Goal: Complete application form

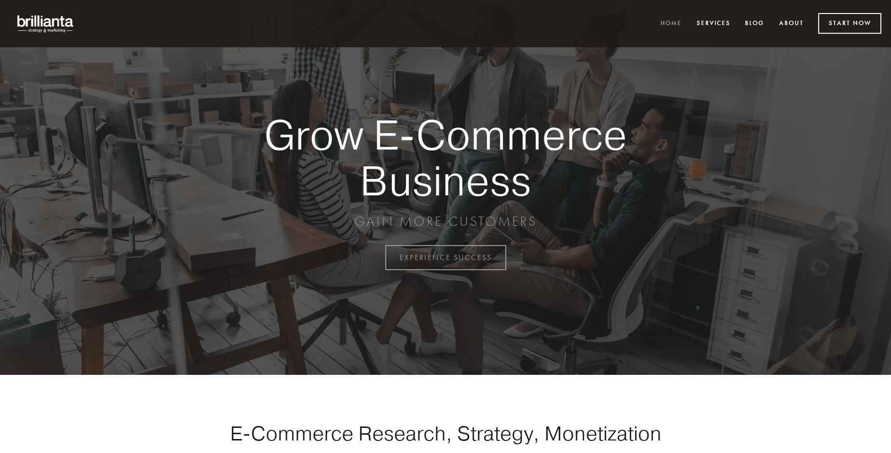
scroll to position [2526, 0]
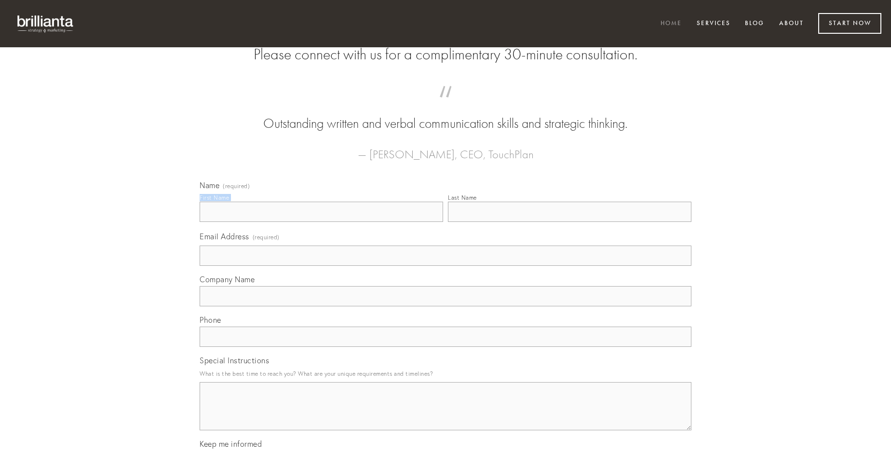
type input "[PERSON_NAME] III"
click at [569, 222] on input "Last Name" at bounding box center [569, 211] width 243 height 20
type input "[PERSON_NAME] III"
click at [445, 266] on input "Email Address (required)" at bounding box center [446, 255] width 492 height 20
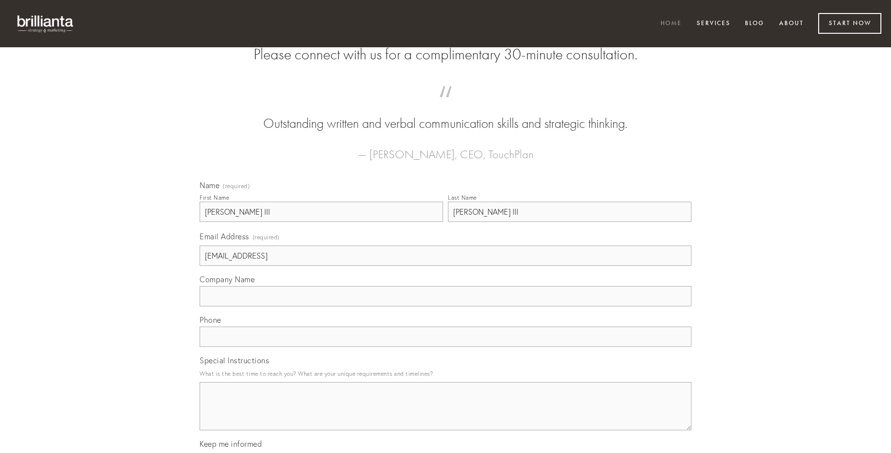
type input "[EMAIL_ADDRESS]"
click at [445, 306] on input "Company Name" at bounding box center [446, 296] width 492 height 20
type input "tyrannus"
click at [445, 346] on input "text" at bounding box center [446, 336] width 492 height 20
click at [445, 414] on textarea "Special Instructions" at bounding box center [446, 406] width 492 height 48
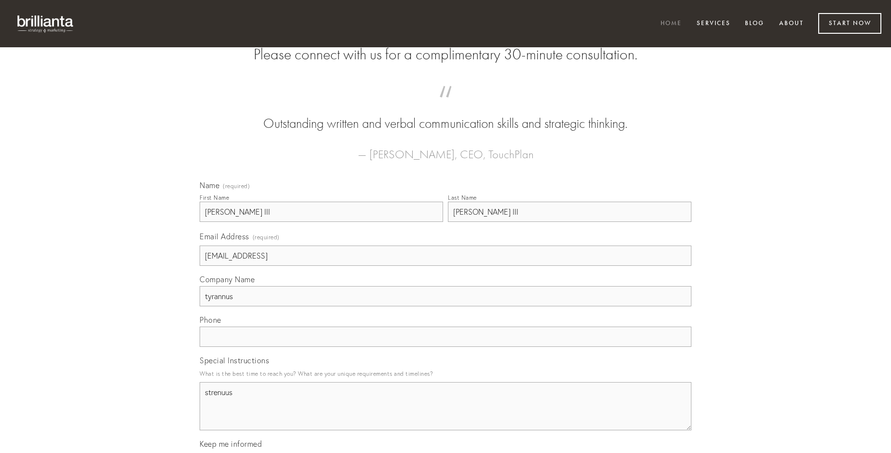
type textarea "strenuus"
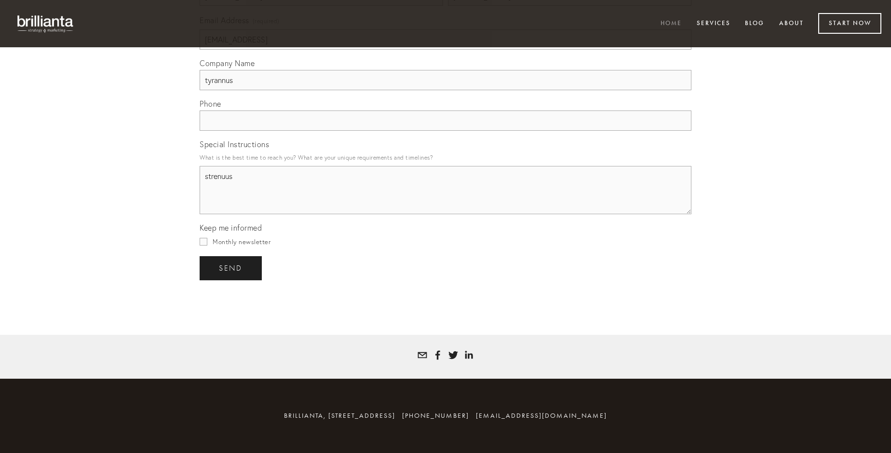
click at [231, 267] on span "send" at bounding box center [231, 268] width 24 height 9
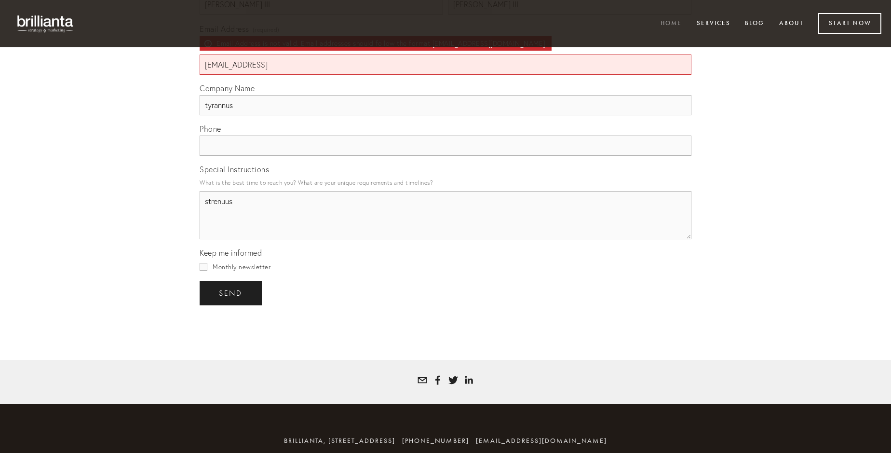
scroll to position [2498, 0]
